Goal: Task Accomplishment & Management: Complete application form

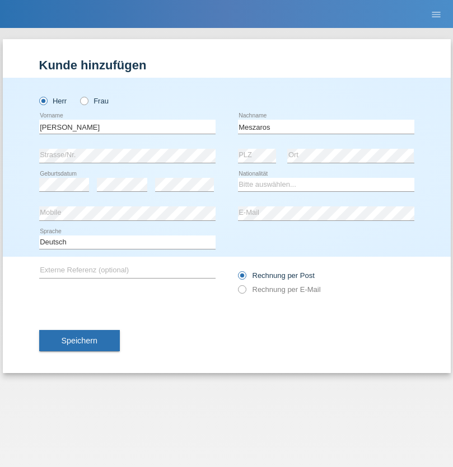
type input "Meszaros"
select select "HU"
select select "C"
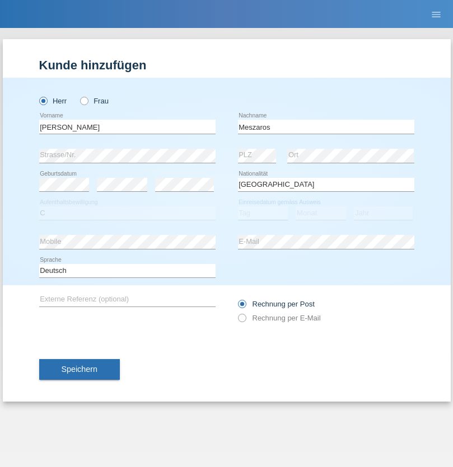
select select "12"
select select "03"
select select "2021"
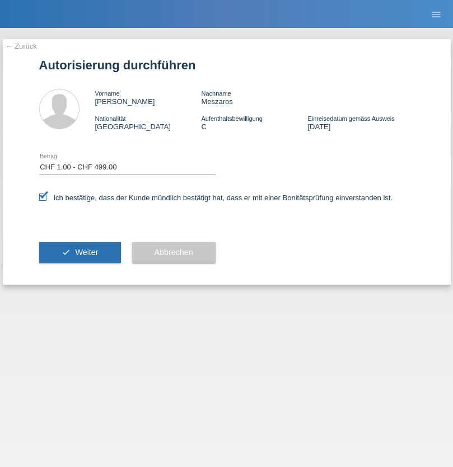
select select "1"
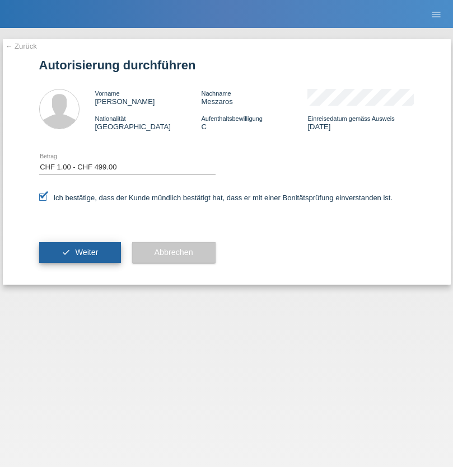
click at [79, 252] on span "Weiter" at bounding box center [86, 252] width 23 height 9
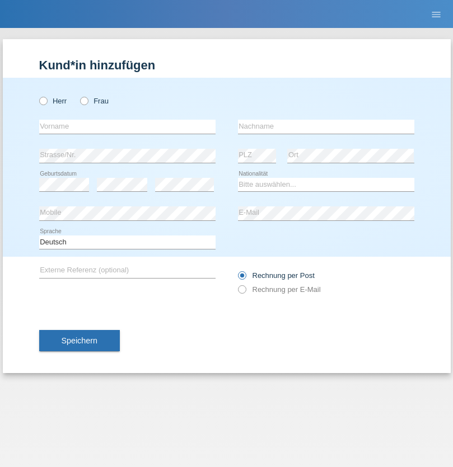
radio input "true"
click at [127, 126] on input "text" at bounding box center [127, 127] width 176 height 14
type input "Ruth"
click at [326, 126] on input "text" at bounding box center [326, 127] width 176 height 14
type input "Krebs"
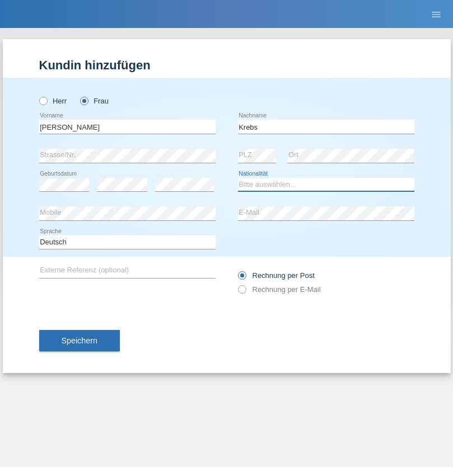
select select "CH"
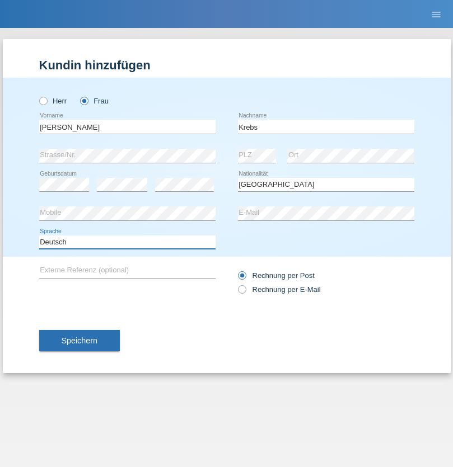
select select "en"
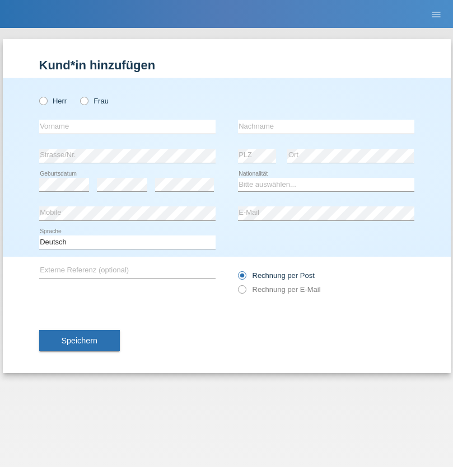
radio input "true"
click at [127, 126] on input "text" at bounding box center [127, 127] width 176 height 14
type input "Qovanaj"
click at [326, 126] on input "text" at bounding box center [326, 127] width 176 height 14
type input "Shaban"
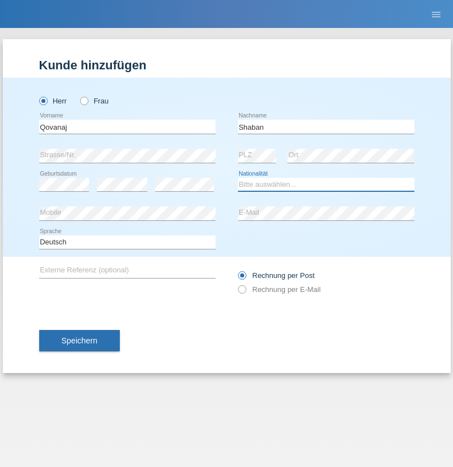
select select "CH"
radio input "true"
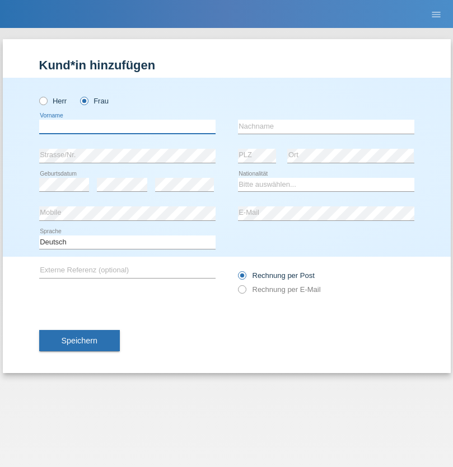
click at [127, 126] on input "text" at bounding box center [127, 127] width 176 height 14
type input "Natascha"
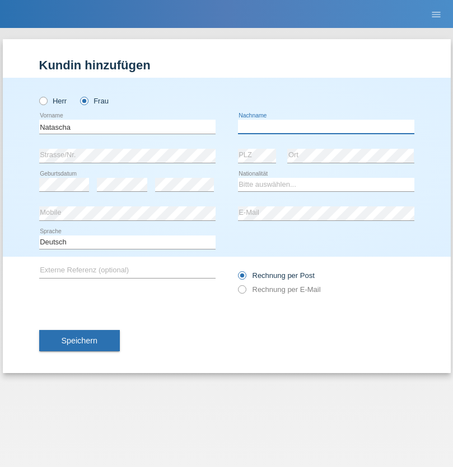
click at [326, 126] on input "text" at bounding box center [326, 127] width 176 height 14
type input "Fasnacht"
select select "CH"
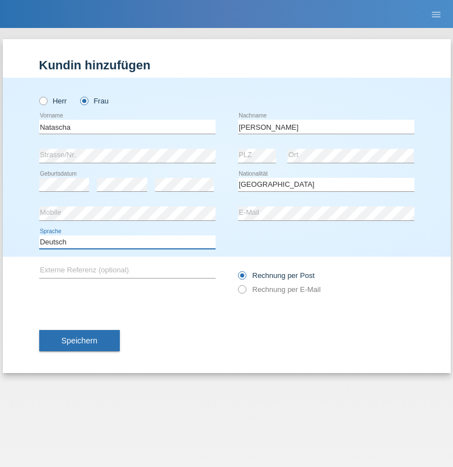
select select "en"
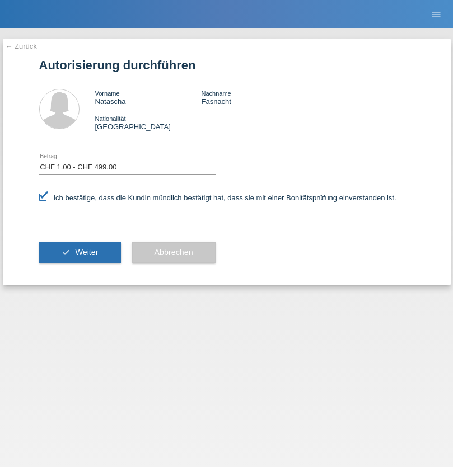
select select "1"
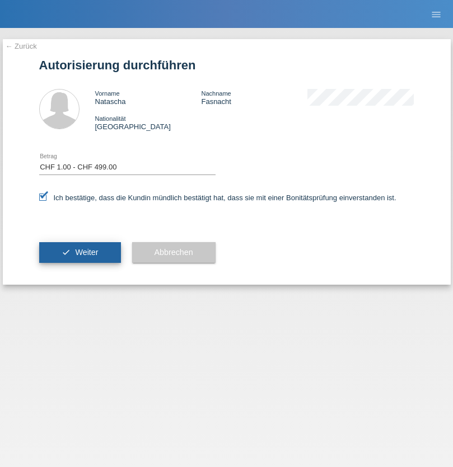
click at [79, 252] on span "Weiter" at bounding box center [86, 252] width 23 height 9
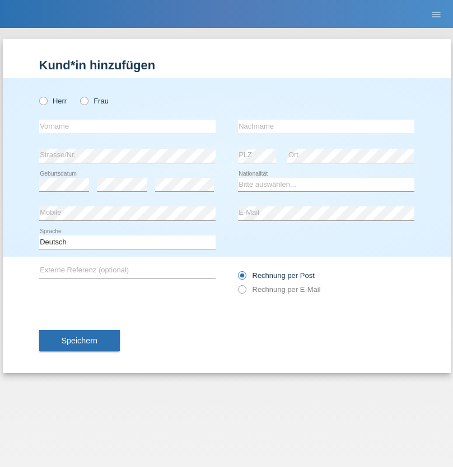
radio input "true"
click at [127, 126] on input "text" at bounding box center [127, 127] width 176 height 14
type input "Narin"
click at [326, 126] on input "text" at bounding box center [326, 127] width 176 height 14
type input "Kekec"
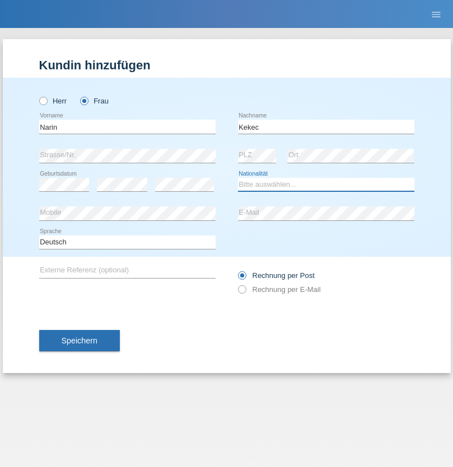
select select "TR"
select select "C"
select select "16"
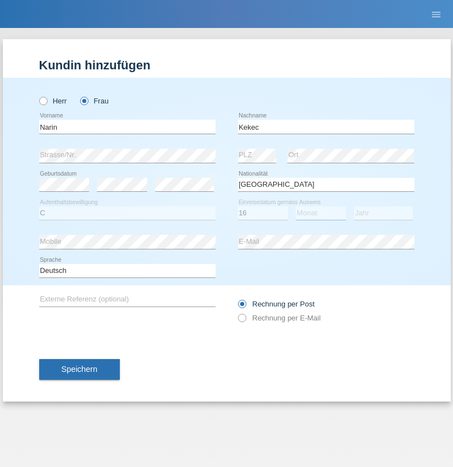
select select "07"
select select "2012"
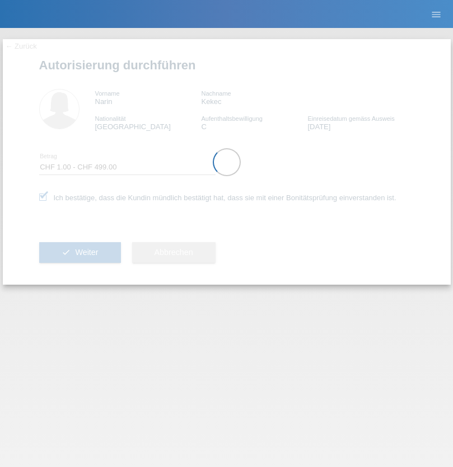
select select "1"
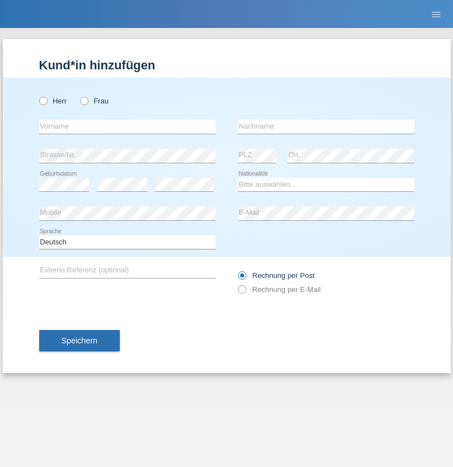
radio input "true"
click at [127, 126] on input "text" at bounding box center [127, 127] width 176 height 14
type input "Burc"
click at [326, 126] on input "text" at bounding box center [326, 127] width 176 height 14
type input "Oezseven"
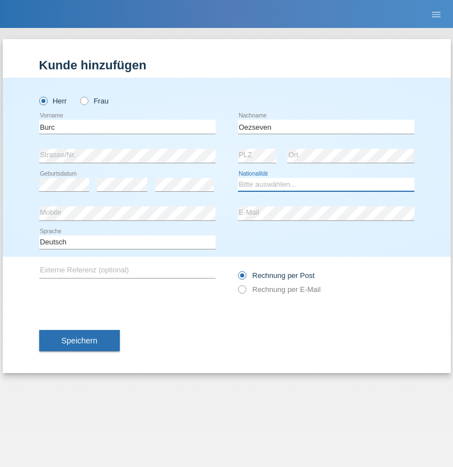
select select "CH"
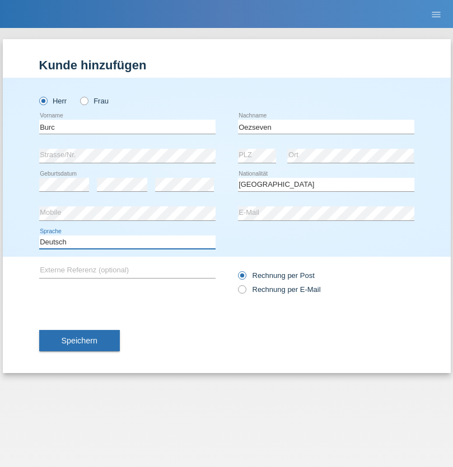
select select "en"
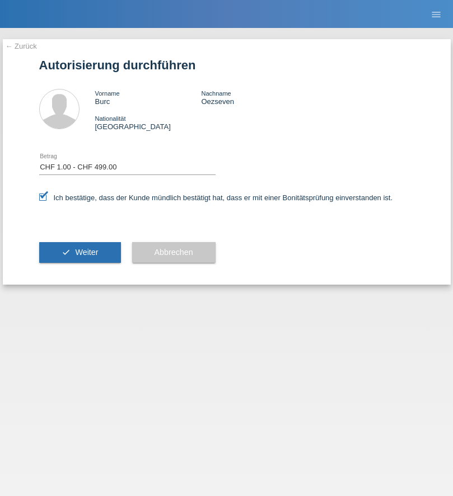
select select "1"
click at [79, 252] on span "Weiter" at bounding box center [86, 252] width 23 height 9
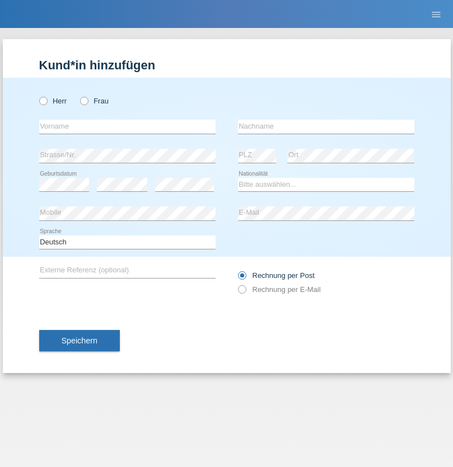
radio input "true"
click at [127, 126] on input "text" at bounding box center [127, 127] width 176 height 14
type input "safet"
click at [326, 126] on input "text" at bounding box center [326, 127] width 176 height 14
type input "avdiji"
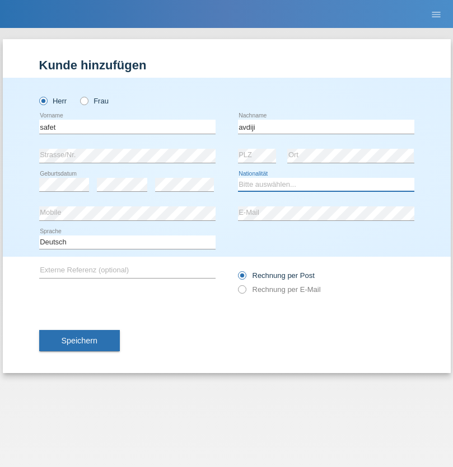
select select "AL"
select select "C"
select select "02"
select select "06"
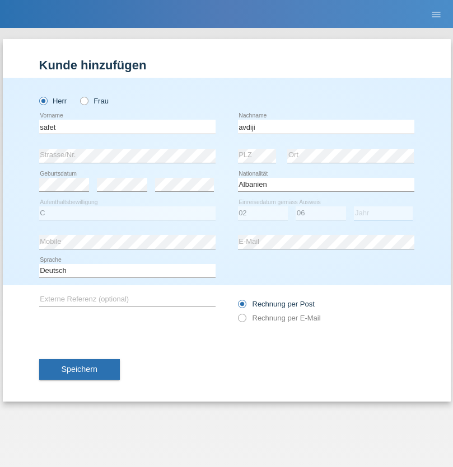
select select "1988"
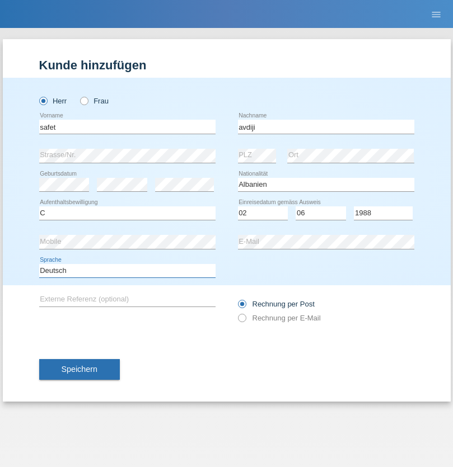
select select "en"
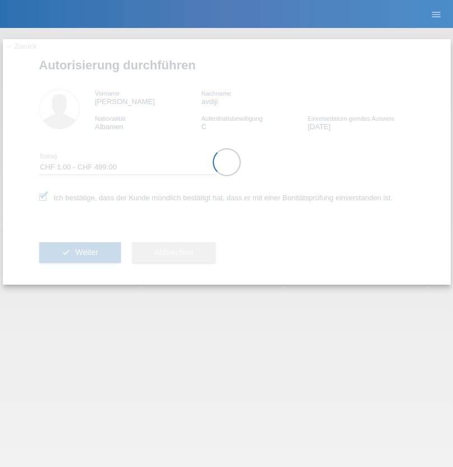
select select "1"
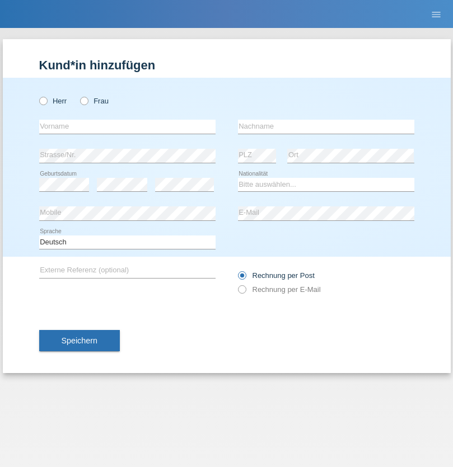
radio input "true"
click at [127, 126] on input "text" at bounding box center [127, 127] width 176 height 14
type input "[PERSON_NAME]"
click at [326, 126] on input "text" at bounding box center [326, 127] width 176 height 14
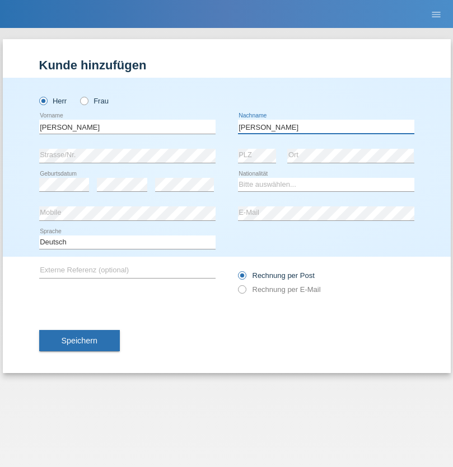
type input "[PERSON_NAME]"
select select "CH"
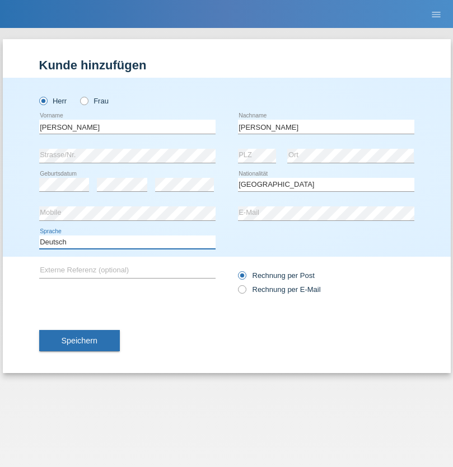
select select "en"
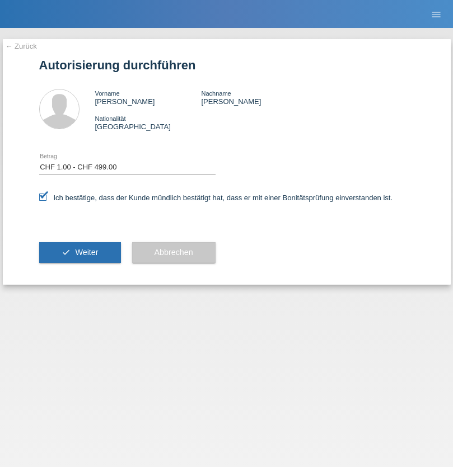
select select "1"
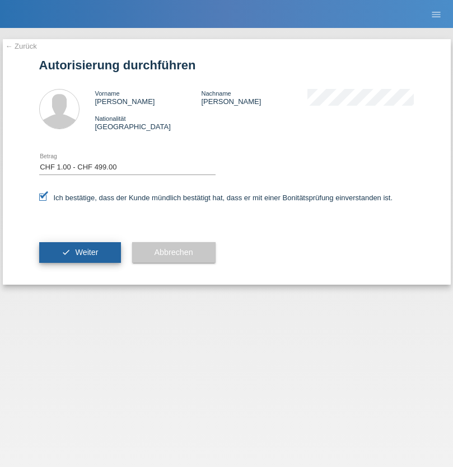
click at [79, 252] on span "Weiter" at bounding box center [86, 252] width 23 height 9
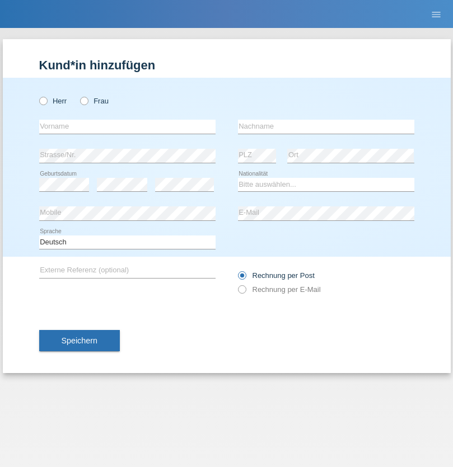
radio input "true"
click at [127, 126] on input "text" at bounding box center [127, 127] width 176 height 14
type input "[PERSON_NAME]"
click at [326, 126] on input "text" at bounding box center [326, 127] width 176 height 14
type input "Weinlein"
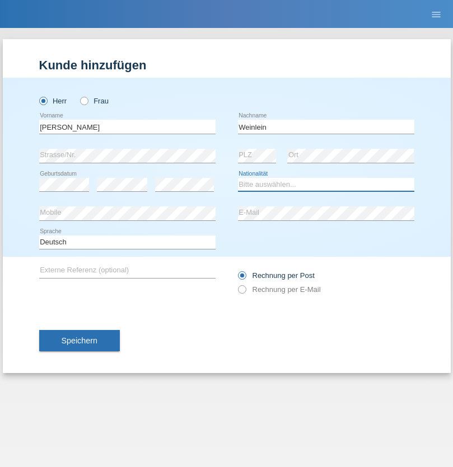
select select "CH"
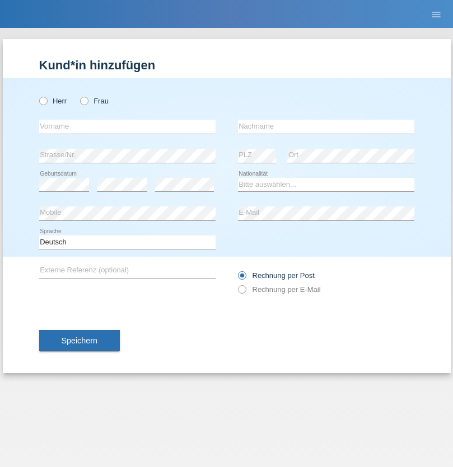
radio input "true"
click at [127, 126] on input "text" at bounding box center [127, 127] width 176 height 14
type input "Jashari lmeri"
click at [326, 126] on input "text" at bounding box center [326, 127] width 176 height 14
type input "Rabije"
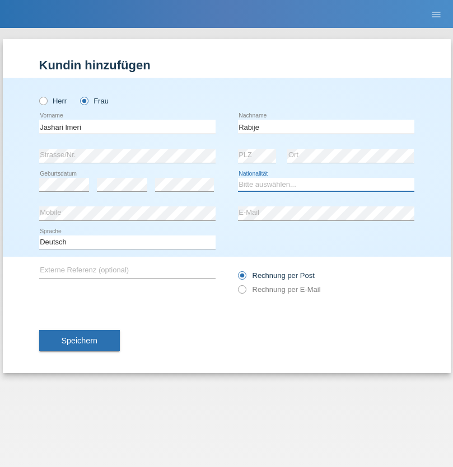
select select "CH"
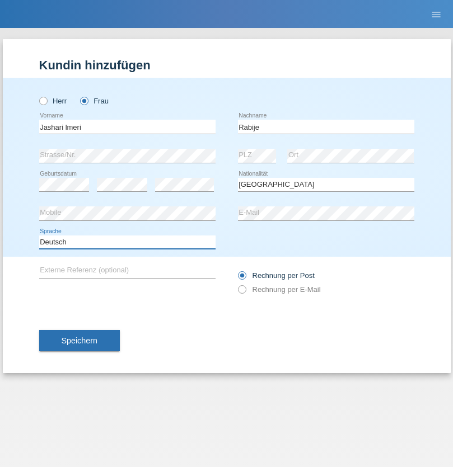
select select "en"
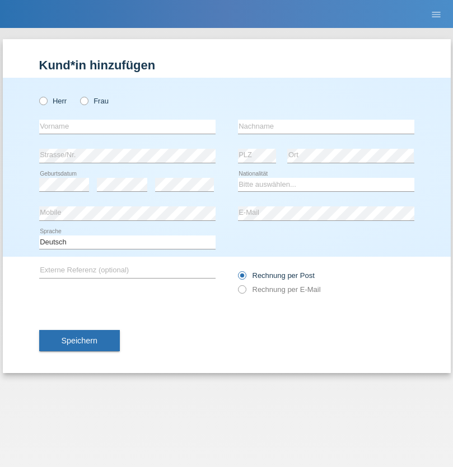
radio input "true"
click at [127, 126] on input "text" at bounding box center [127, 127] width 176 height 14
type input "firat"
click at [326, 126] on input "text" at bounding box center [326, 127] width 176 height 14
type input "kara"
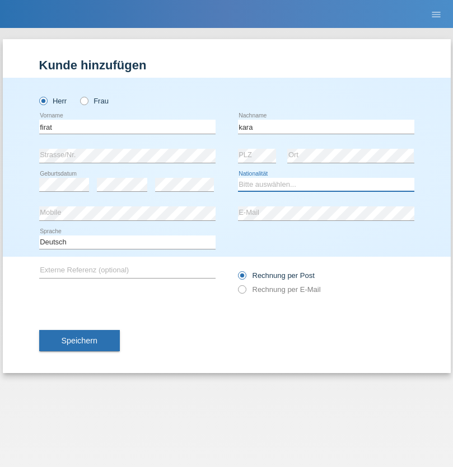
select select "CH"
radio input "true"
click at [127, 126] on input "text" at bounding box center [127, 127] width 176 height 14
type input "Gigov"
click at [326, 126] on input "text" at bounding box center [326, 127] width 176 height 14
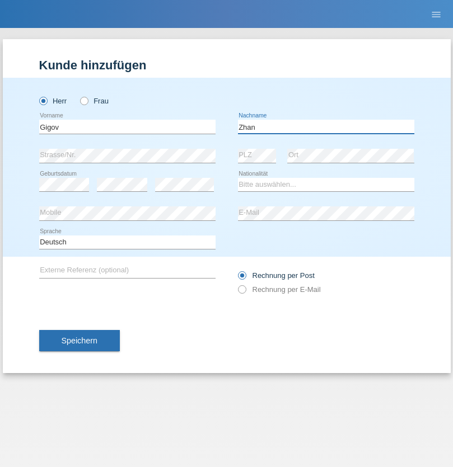
type input "Zhan"
select select "BG"
select select "C"
select select "23"
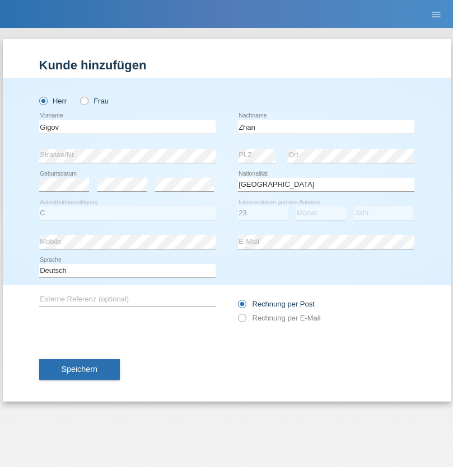
select select "10"
select select "2021"
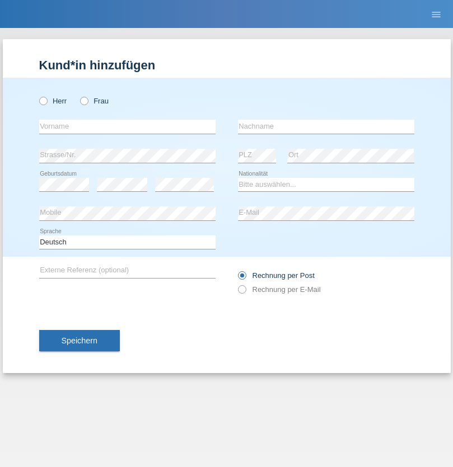
radio input "true"
click at [127, 126] on input "text" at bounding box center [127, 127] width 176 height 14
type input "Amand"
click at [326, 126] on input "text" at bounding box center [326, 127] width 176 height 14
type input "Pires"
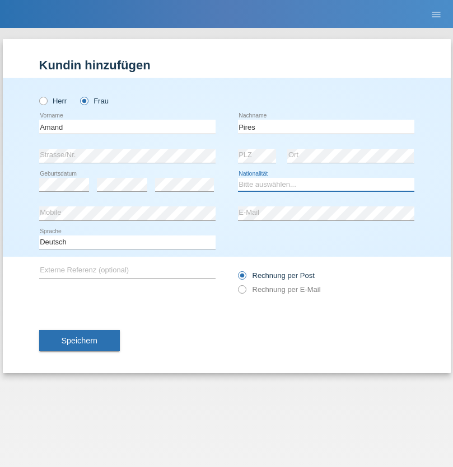
select select "CH"
radio input "true"
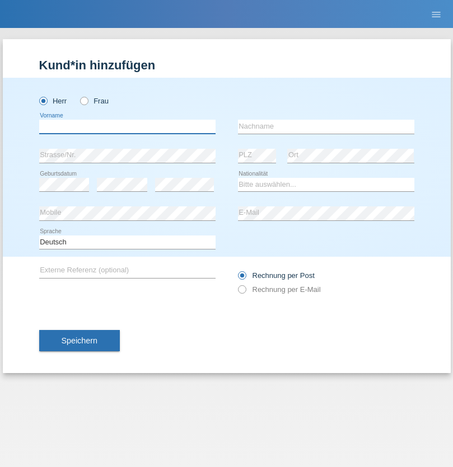
click at [127, 126] on input "text" at bounding box center [127, 127] width 176 height 14
type input "Anwar"
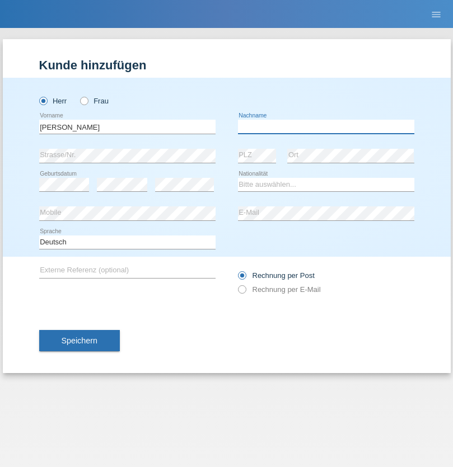
click at [326, 126] on input "text" at bounding box center [326, 127] width 176 height 14
type input "Saidi"
select select "CH"
radio input "true"
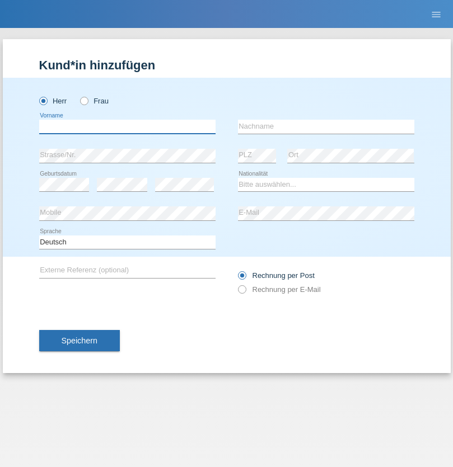
click at [127, 126] on input "text" at bounding box center [127, 127] width 176 height 14
type input "Matusa"
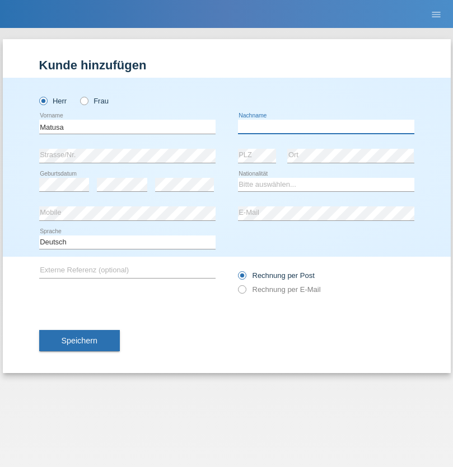
click at [326, 126] on input "text" at bounding box center [326, 127] width 176 height 14
type input "Marian valentin"
select select "OM"
select select "C"
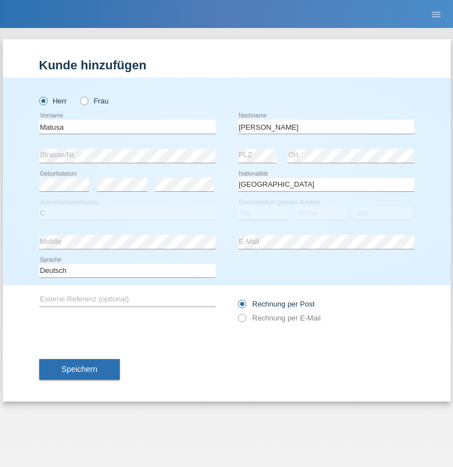
select select "01"
select select "06"
select select "2016"
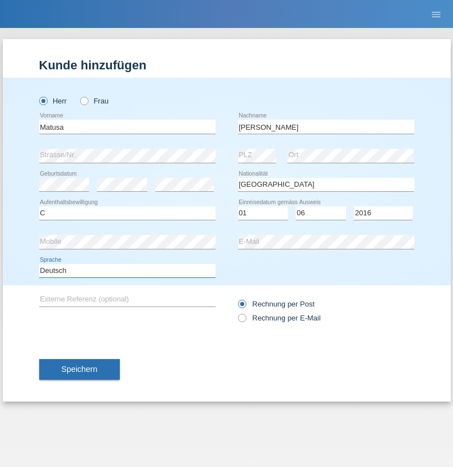
select select "en"
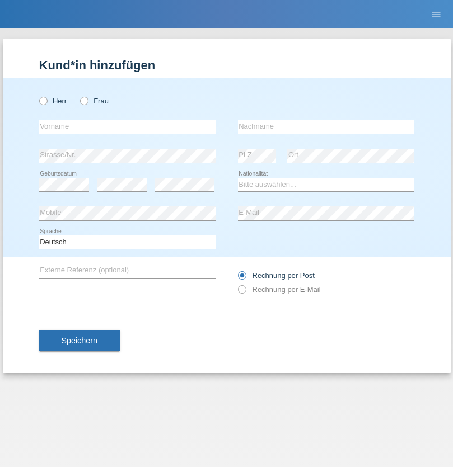
radio input "true"
click at [127, 126] on input "text" at bounding box center [127, 127] width 176 height 14
type input "[PERSON_NAME]"
click at [326, 126] on input "text" at bounding box center [326, 127] width 176 height 14
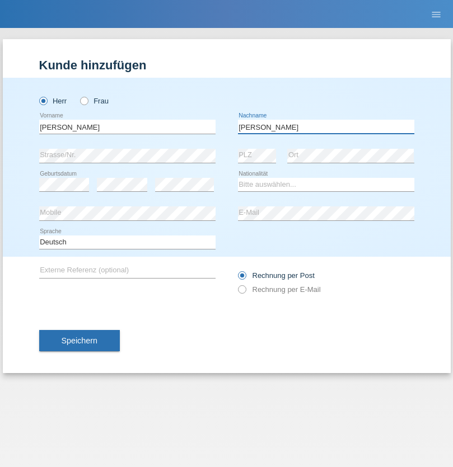
type input "[PERSON_NAME]"
select select "PT"
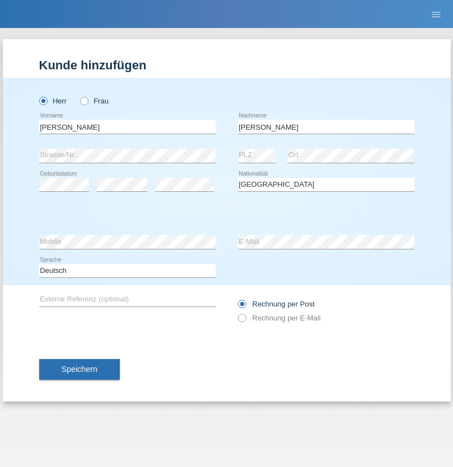
select select "C"
select select "23"
select select "08"
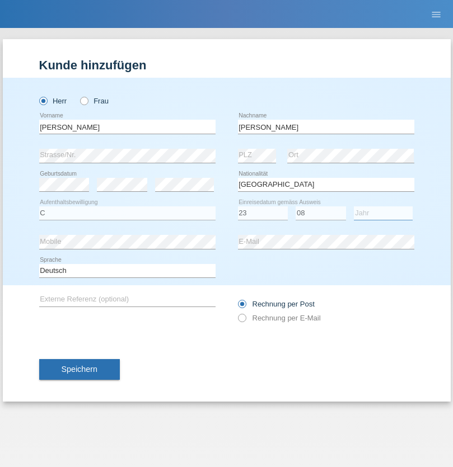
select select "2021"
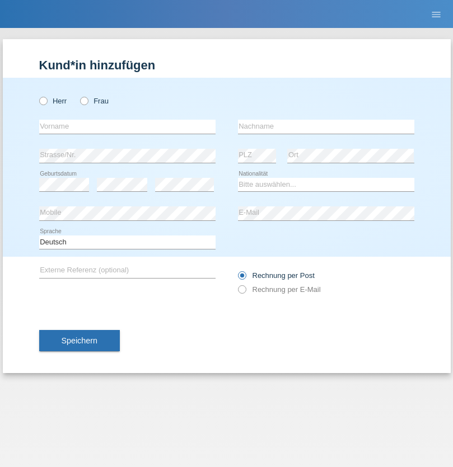
radio input "true"
click at [127, 126] on input "text" at bounding box center [127, 127] width 176 height 14
type input "Luca"
click at [326, 126] on input "text" at bounding box center [326, 127] width 176 height 14
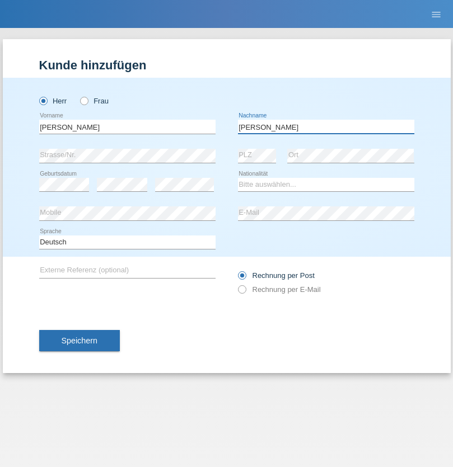
type input "Meier"
select select "CH"
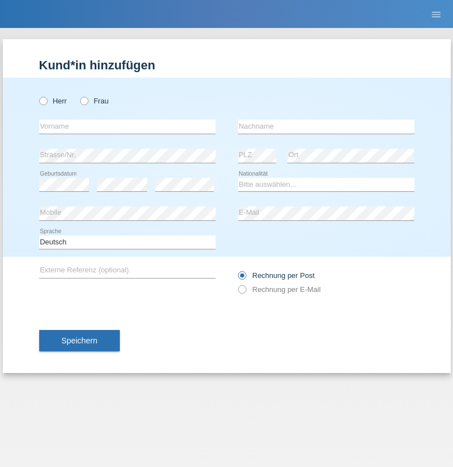
radio input "true"
click at [127, 126] on input "text" at bounding box center [127, 127] width 176 height 14
type input "Szilvia"
click at [326, 126] on input "text" at bounding box center [326, 127] width 176 height 14
type input "Olakh"
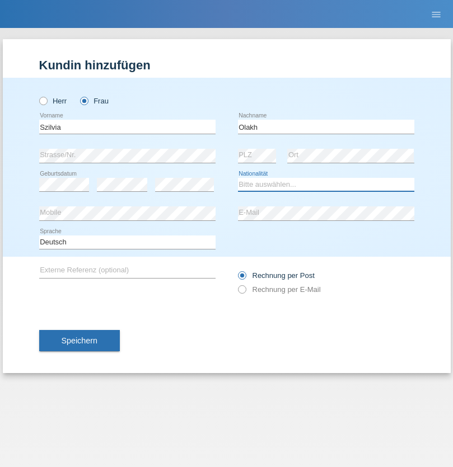
select select "UA"
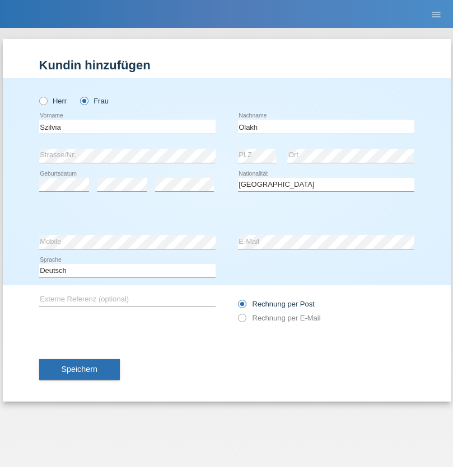
select select "C"
select select "14"
select select "09"
select select "2021"
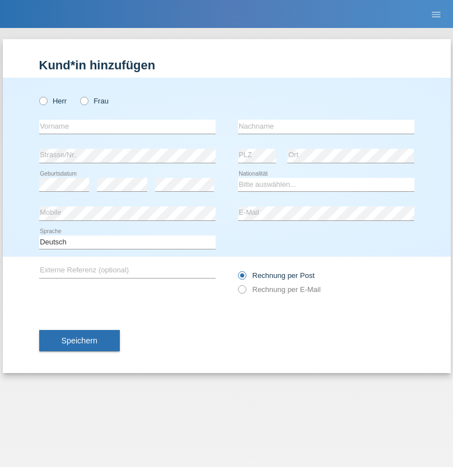
radio input "true"
click at [127, 126] on input "text" at bounding box center [127, 127] width 176 height 14
type input "Asrit"
click at [326, 126] on input "text" at bounding box center [326, 127] width 176 height 14
type input "Kupa"
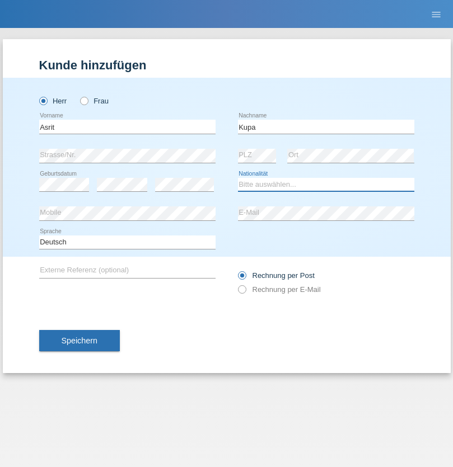
select select "MK"
select select "C"
select select "27"
select select "05"
radio input "true"
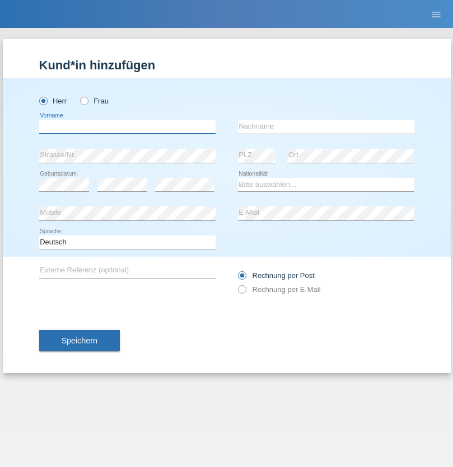
click at [127, 126] on input "text" at bounding box center [127, 127] width 176 height 14
type input "Ibrahim"
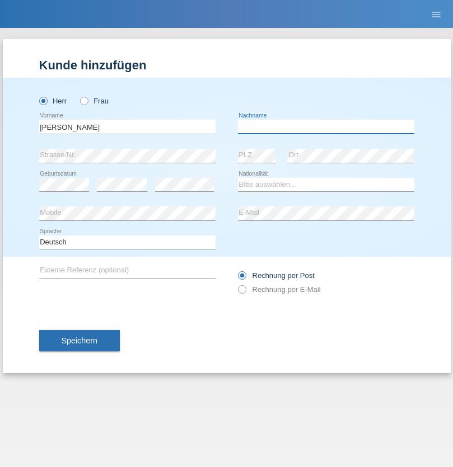
click at [326, 126] on input "text" at bounding box center [326, 127] width 176 height 14
type input "Abbas"
select select "SY"
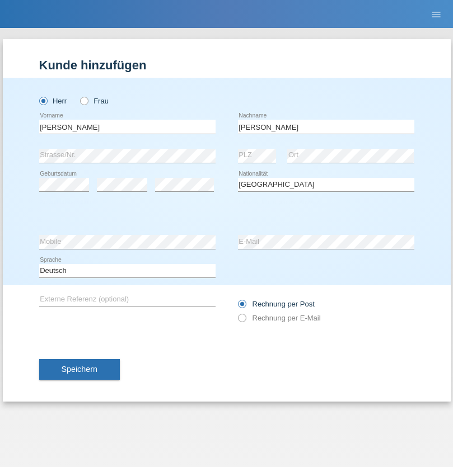
select select "C"
select select "14"
select select "09"
select select "2021"
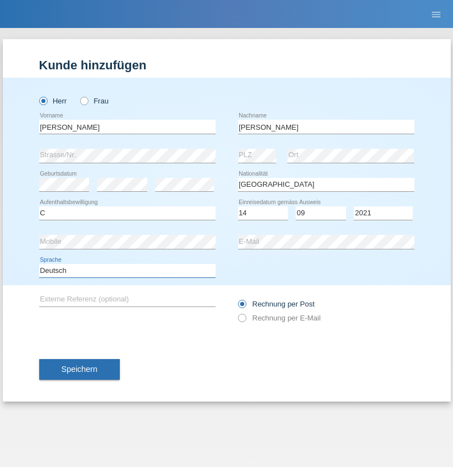
select select "en"
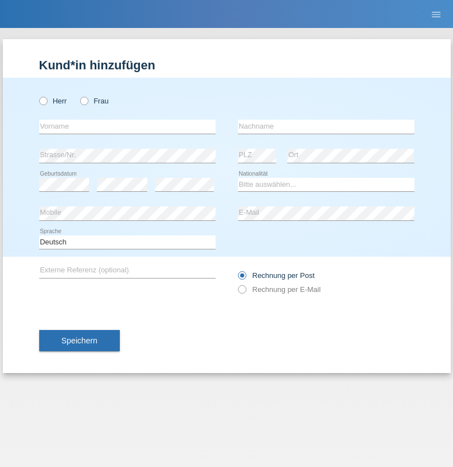
radio input "true"
select select "CH"
radio input "true"
click at [127, 126] on input "text" at bounding box center [127, 127] width 176 height 14
type input "[PERSON_NAME]"
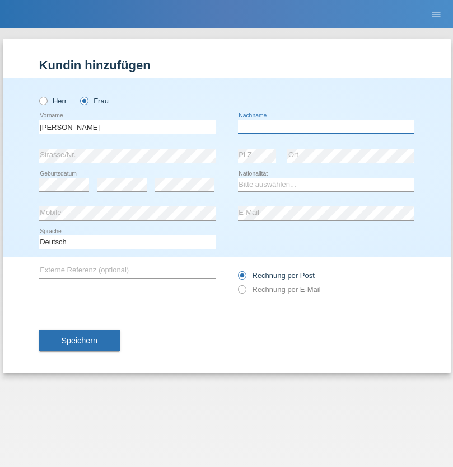
click at [326, 126] on input "text" at bounding box center [326, 127] width 176 height 14
type input "Bacic"
select select "CH"
